Goal: Task Accomplishment & Management: Manage account settings

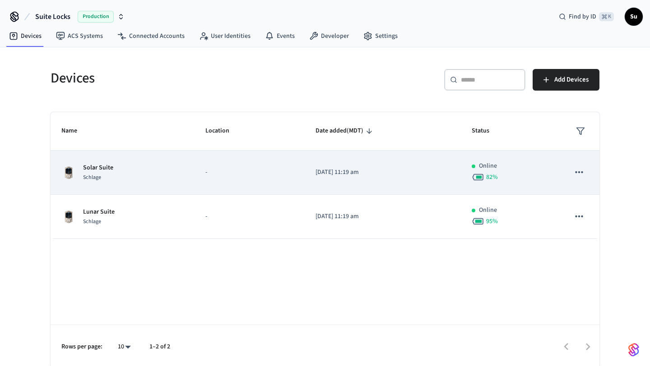
click at [148, 173] on div "Solar Suite Schlage" at bounding box center [122, 172] width 122 height 19
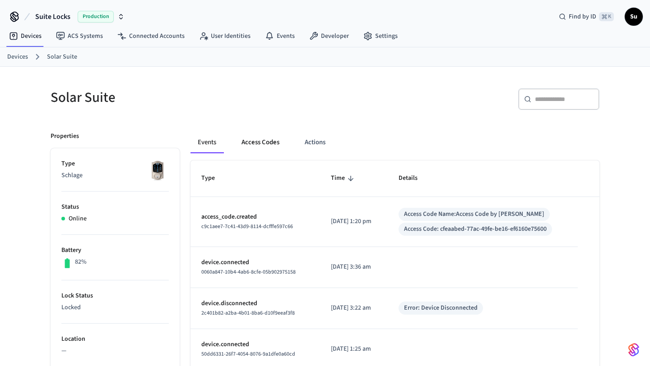
click at [271, 142] on button "Access Codes" at bounding box center [260, 143] width 52 height 22
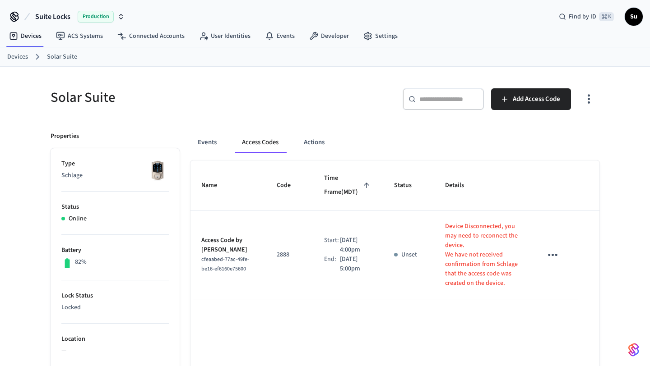
click at [26, 58] on link "Devices" at bounding box center [17, 56] width 21 height 9
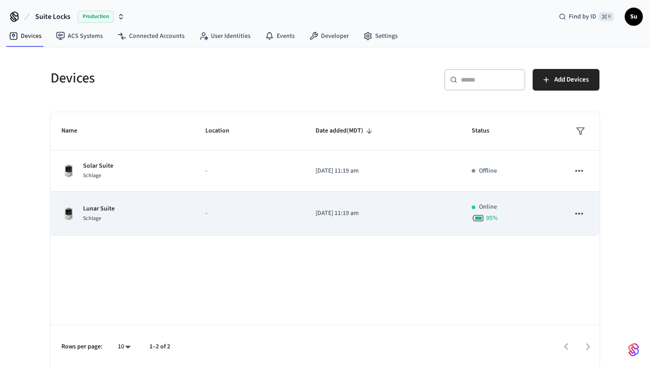
click at [149, 222] on div "Lunar Suite Schlage" at bounding box center [122, 213] width 122 height 19
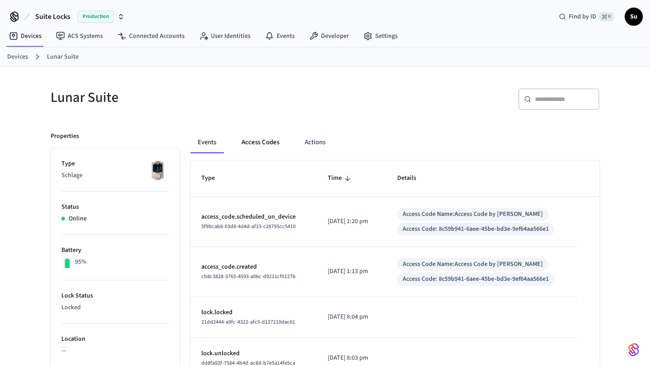
click at [267, 140] on button "Access Codes" at bounding box center [260, 143] width 52 height 22
